Goal: Transaction & Acquisition: Book appointment/travel/reservation

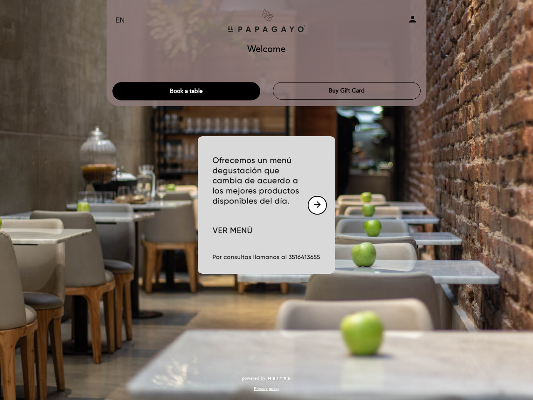
click at [266, 200] on img at bounding box center [266, 204] width 137 height 137
click at [412, 20] on icon "person" at bounding box center [412, 19] width 10 height 10
click at [186, 91] on button "Book a table" at bounding box center [186, 91] width 148 height 18
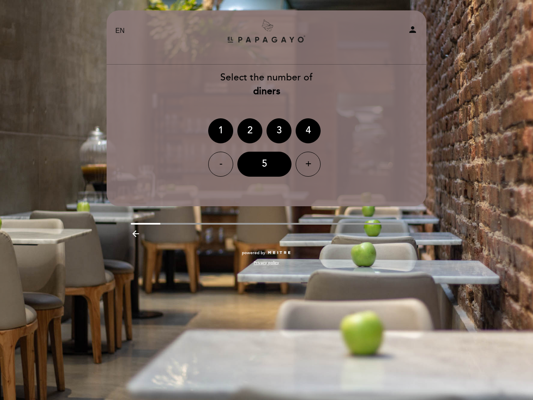
click at [346, 91] on div "Select the number of diners 1 2 3 4 - 5 +" at bounding box center [266, 124] width 320 height 106
click at [317, 205] on div "EN ES PT El Papagayo person Welcome Welcome, Change user Book a table Buy Gift …" at bounding box center [266, 141] width 332 height 263
